Goal: Task Accomplishment & Management: Complete application form

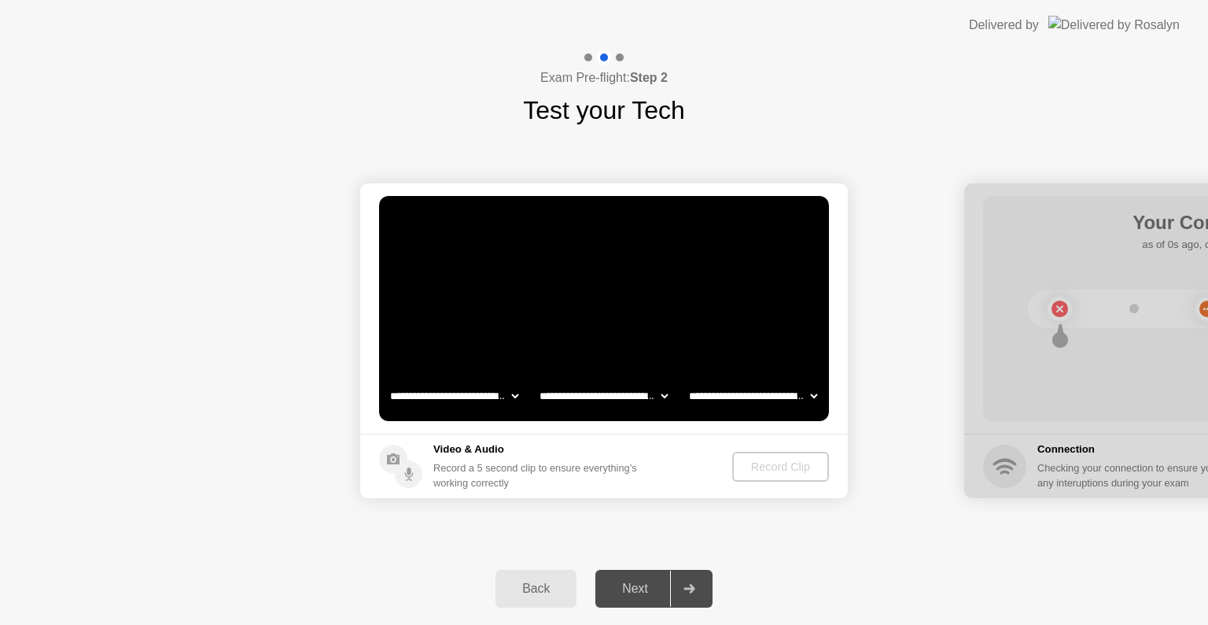
select select "**********"
select select "*******"
click at [758, 465] on div "Record Clip" at bounding box center [781, 466] width 84 height 13
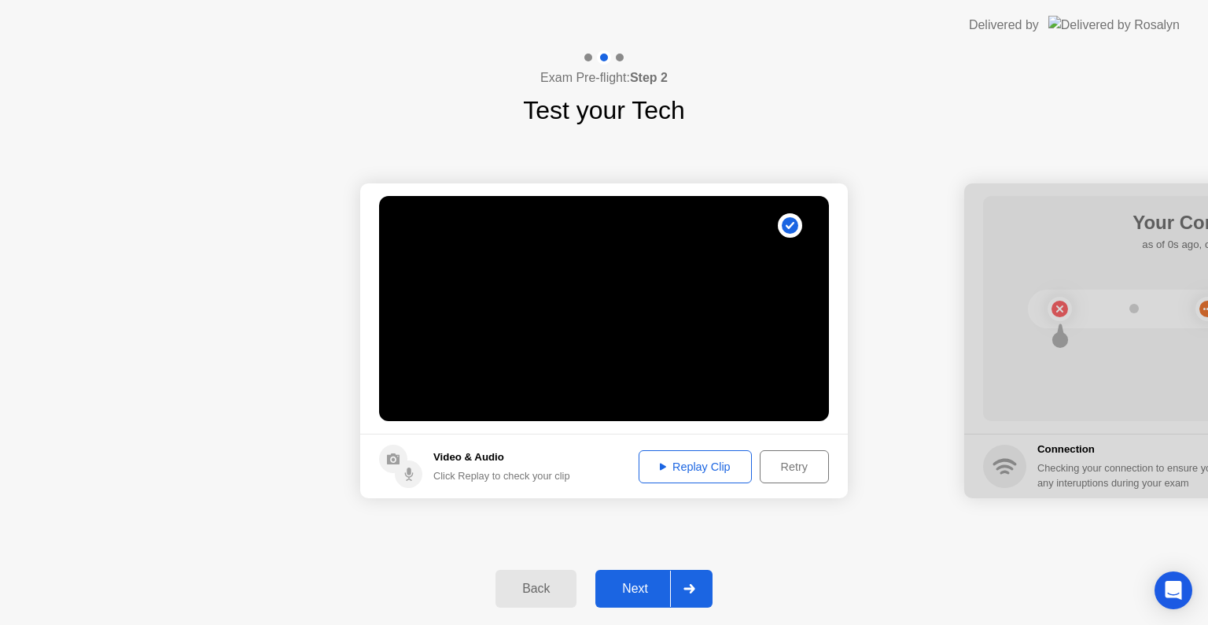
click at [692, 582] on div at bounding box center [689, 588] width 38 height 36
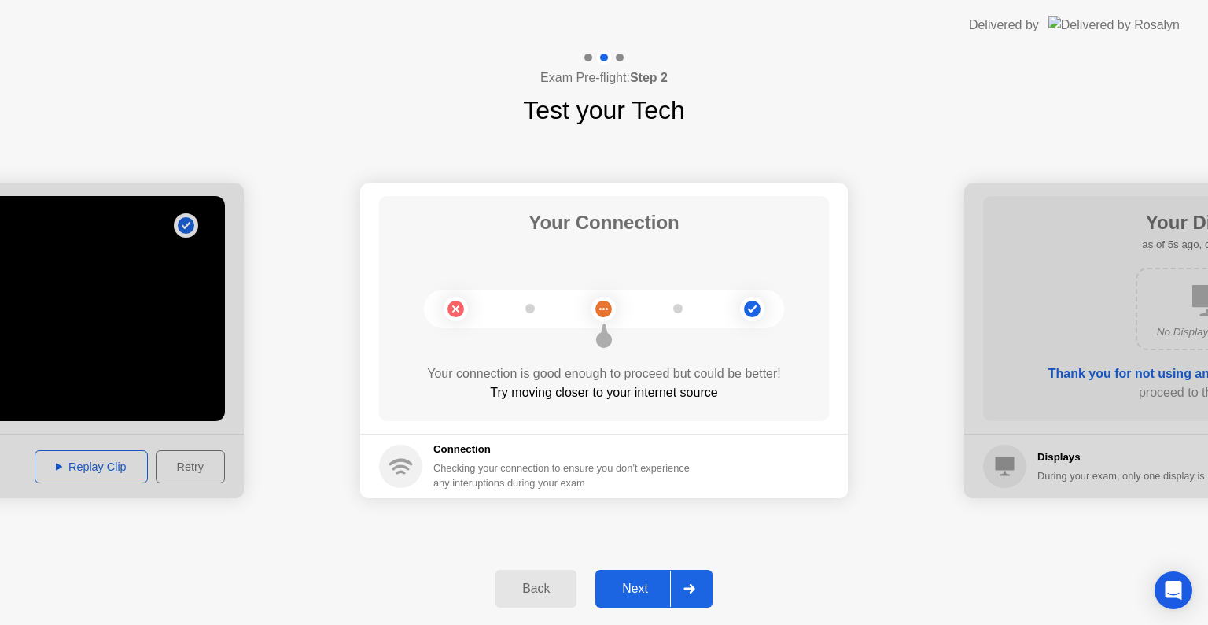
click at [698, 580] on div at bounding box center [689, 588] width 38 height 36
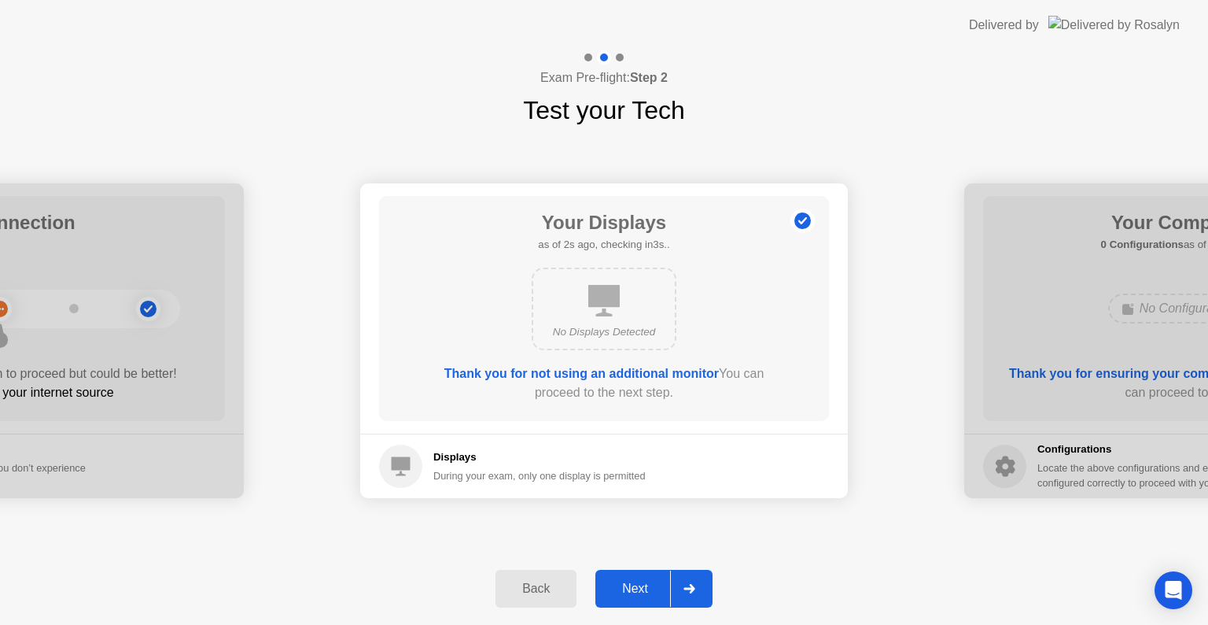
click at [698, 580] on div at bounding box center [689, 588] width 38 height 36
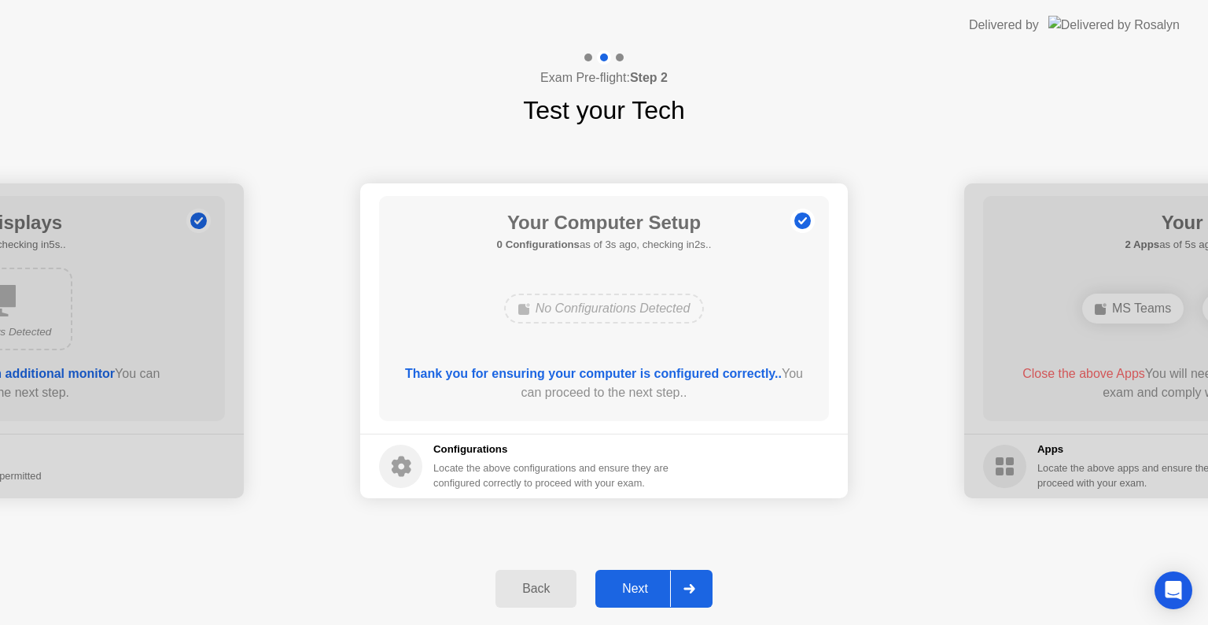
click at [698, 580] on div at bounding box center [689, 588] width 38 height 36
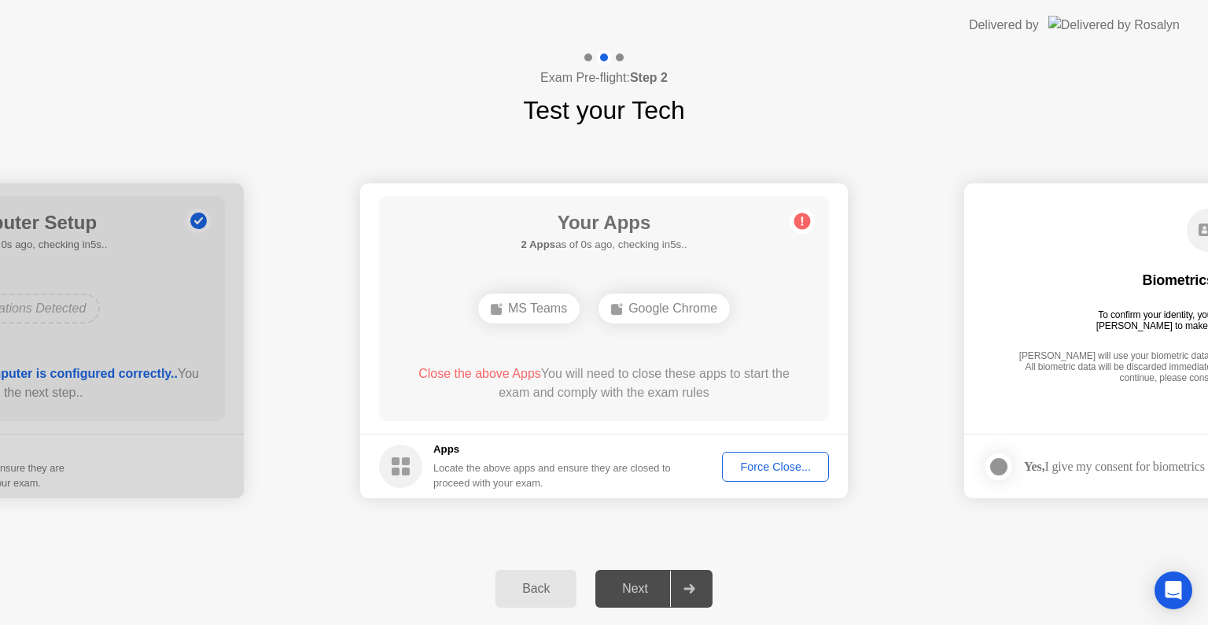
click at [769, 460] on div "Force Close..." at bounding box center [776, 466] width 96 height 13
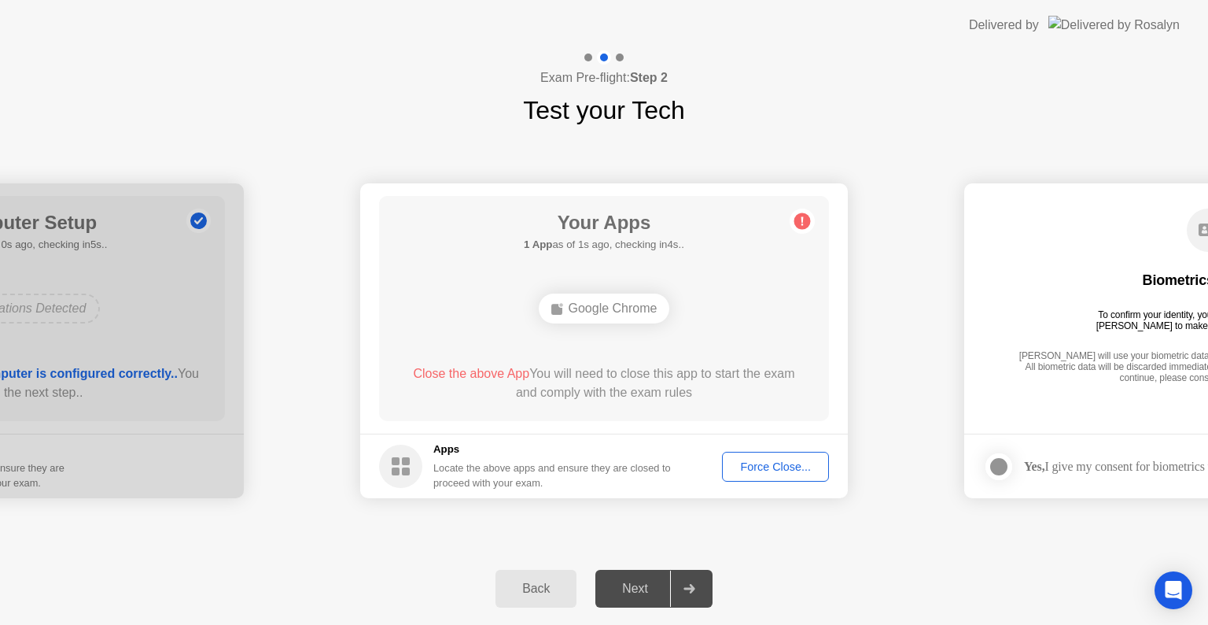
click at [767, 470] on div "Force Close..." at bounding box center [776, 466] width 96 height 13
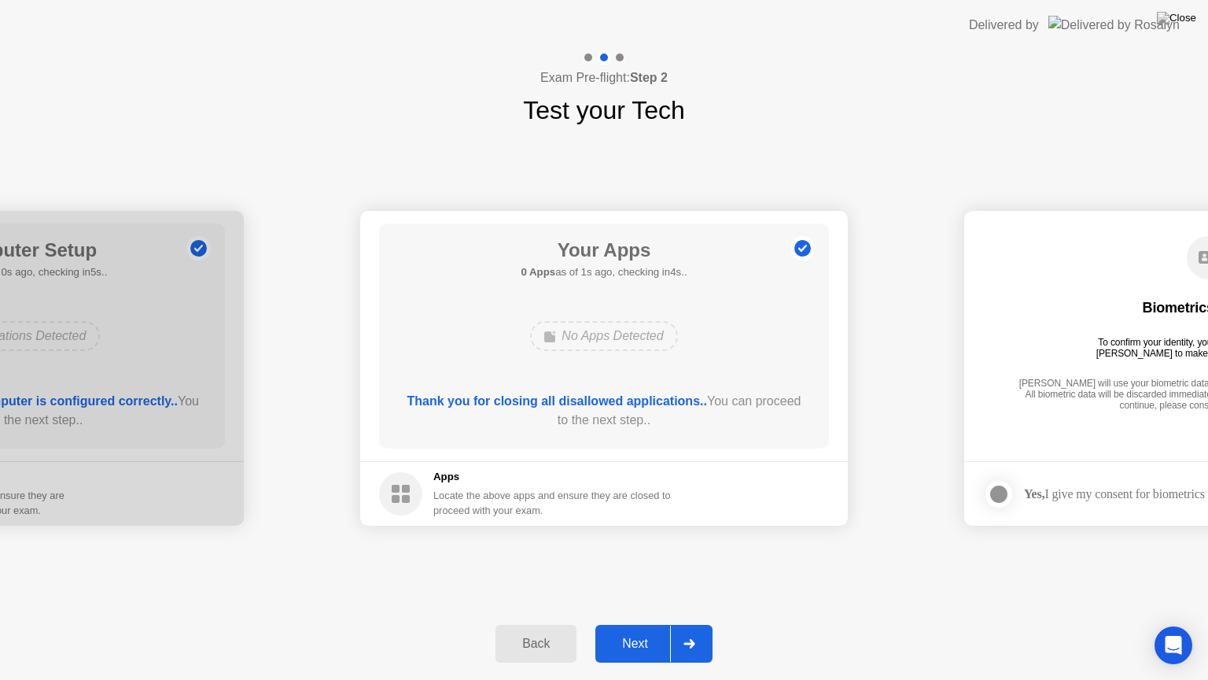
click at [689, 624] on div at bounding box center [689, 643] width 38 height 36
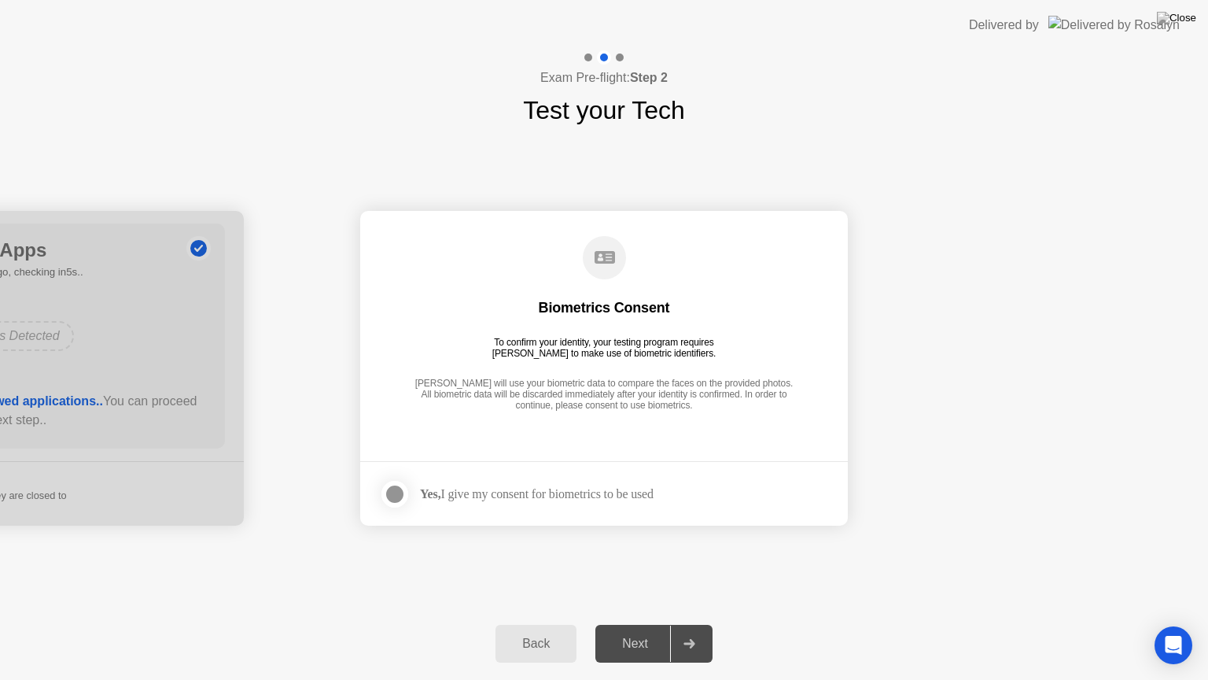
click at [434, 507] on div "Yes, I give my consent for biometrics to be used" at bounding box center [516, 493] width 275 height 31
click at [376, 495] on footer "Yes, I give my consent for biometrics to be used" at bounding box center [604, 493] width 488 height 65
click at [397, 496] on div at bounding box center [394, 494] width 19 height 19
click at [704, 624] on div at bounding box center [689, 643] width 38 height 36
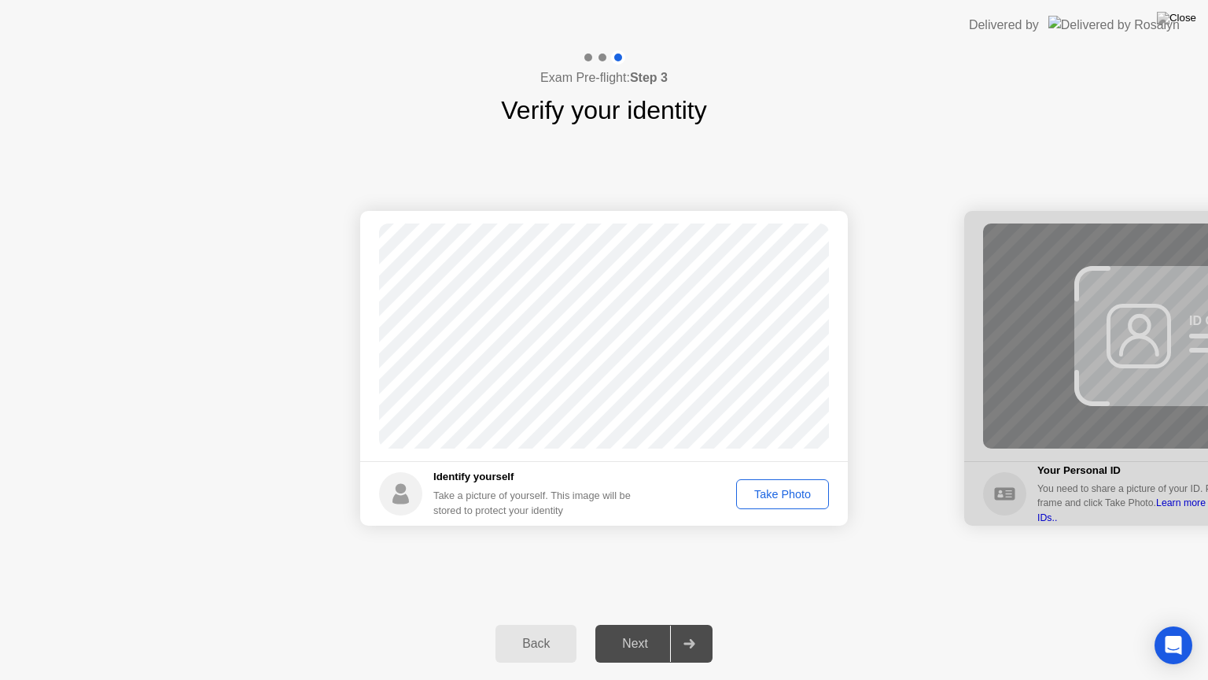
click at [771, 491] on div "Take Photo" at bounding box center [783, 494] width 82 height 13
click at [802, 489] on div "Retake" at bounding box center [792, 494] width 61 height 13
click at [787, 492] on div "Take Photo" at bounding box center [783, 494] width 82 height 13
click at [701, 624] on div at bounding box center [689, 643] width 38 height 36
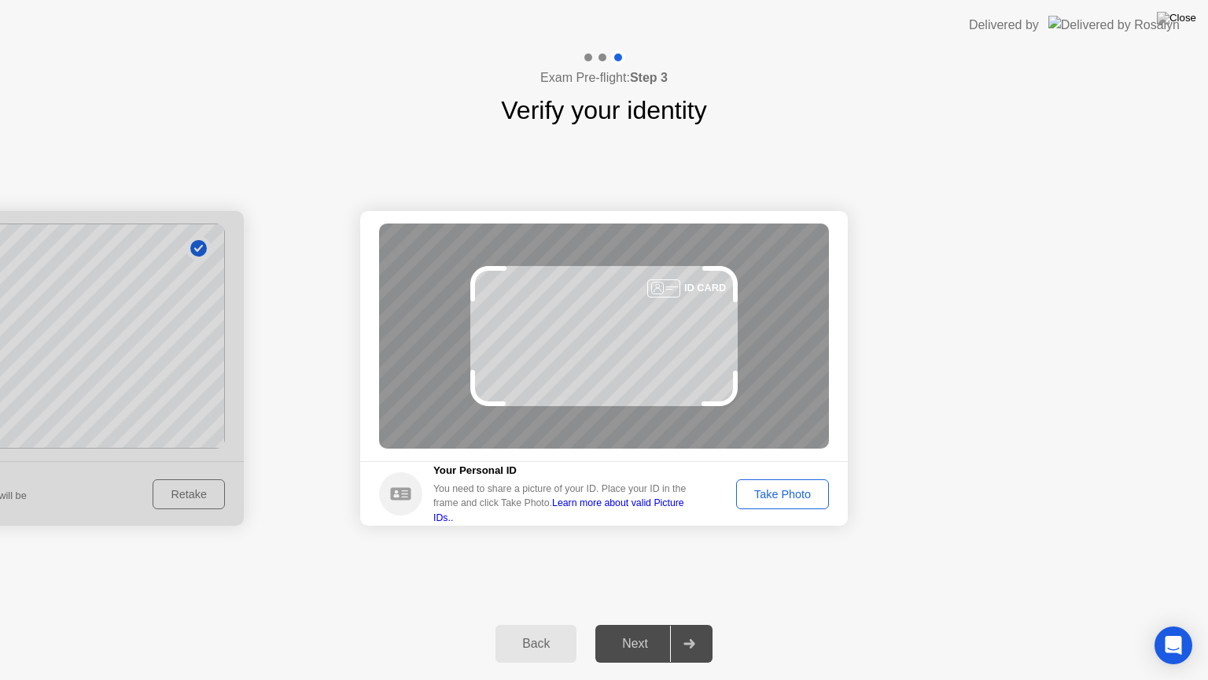
click at [791, 493] on div "Take Photo" at bounding box center [783, 494] width 82 height 13
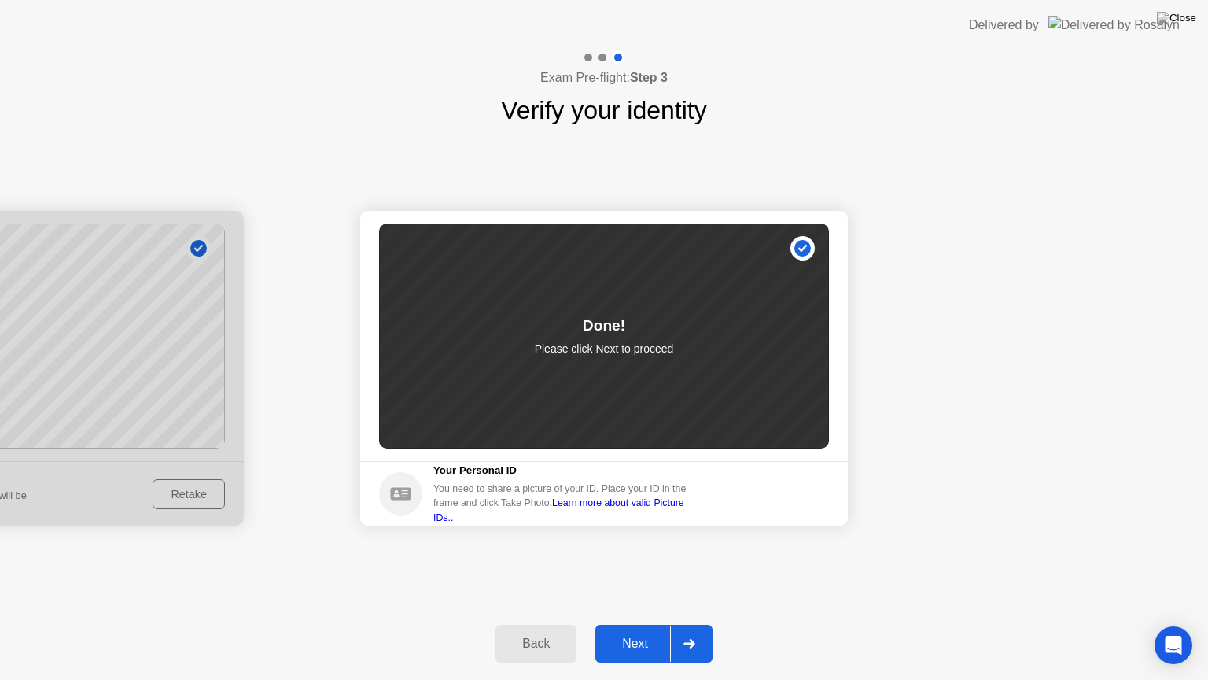
click at [690, 624] on icon at bounding box center [690, 643] width 12 height 9
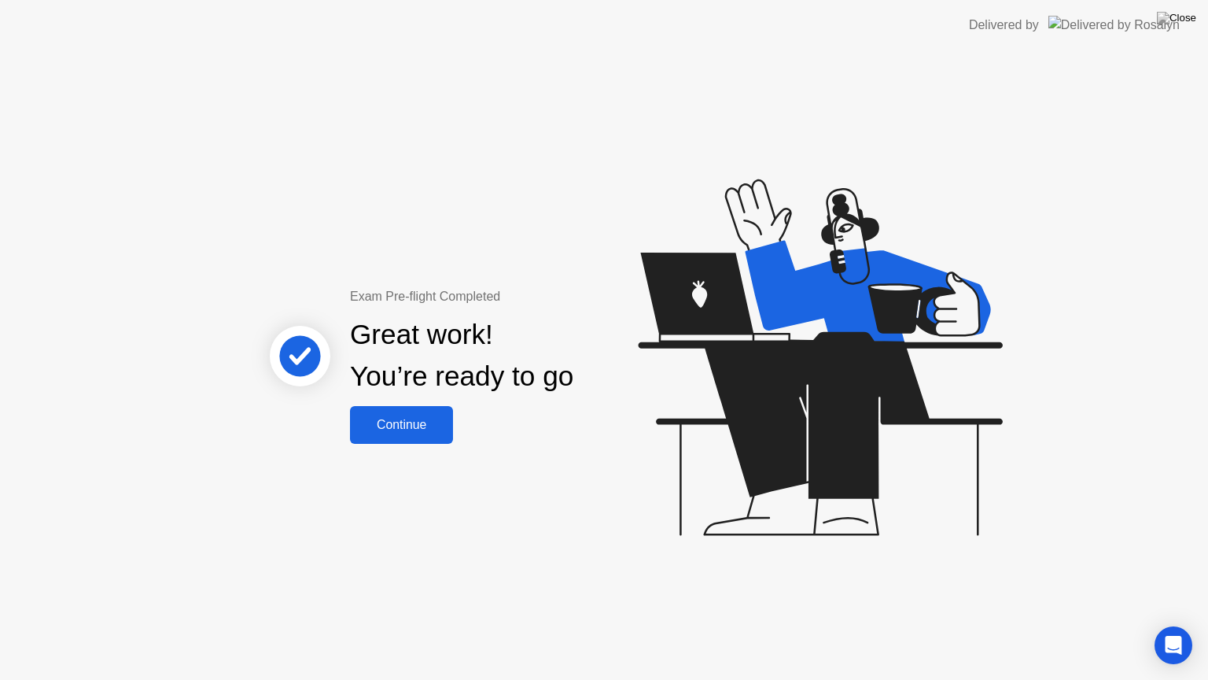
click at [412, 418] on div "Continue" at bounding box center [402, 425] width 94 height 14
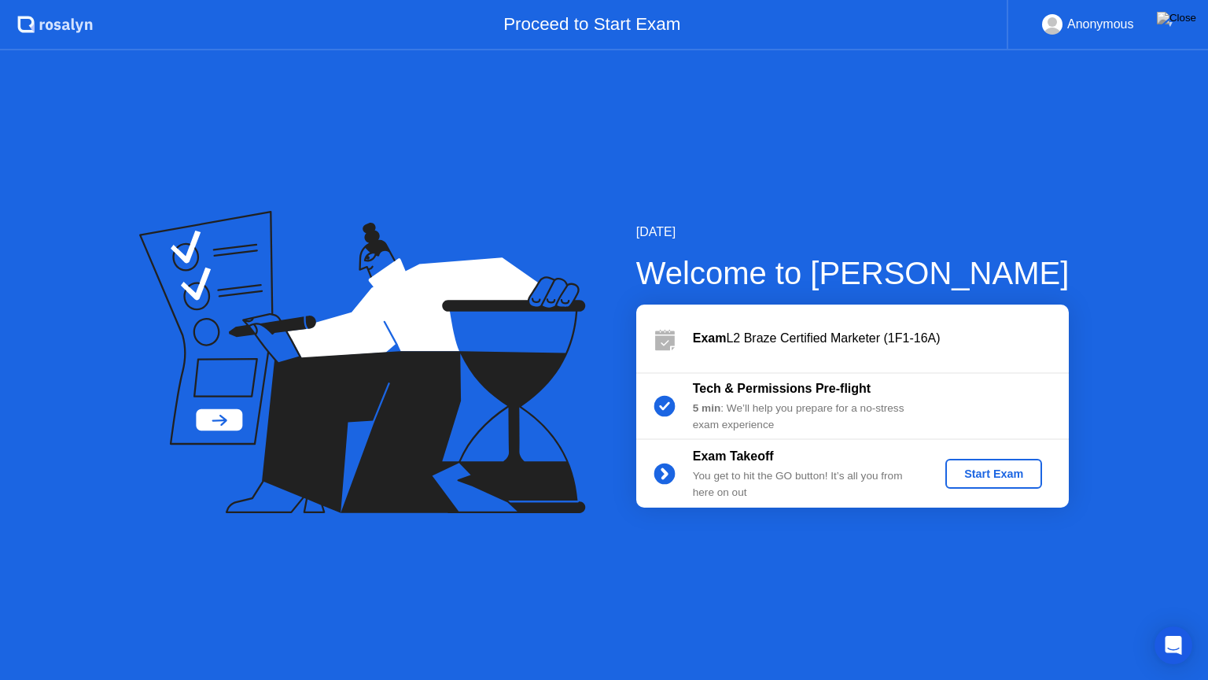
click at [978, 470] on div "Start Exam" at bounding box center [994, 473] width 84 height 13
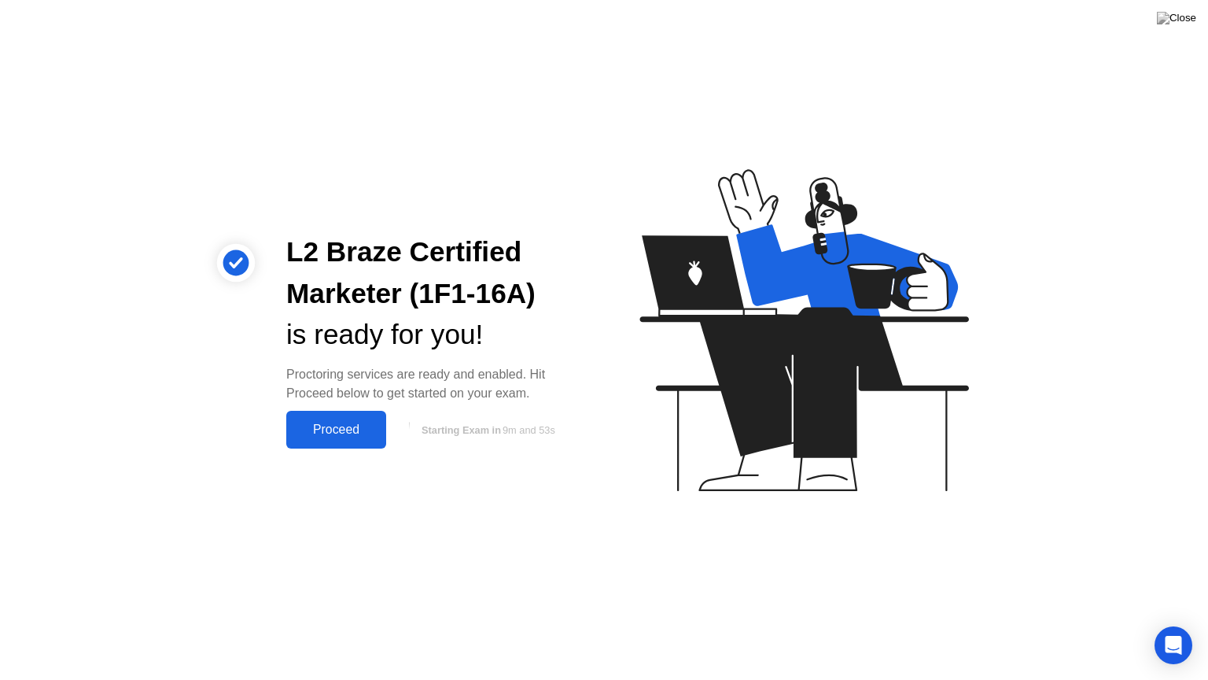
click at [341, 425] on div "Proceed" at bounding box center [336, 429] width 90 height 14
